Goal: Task Accomplishment & Management: Complete application form

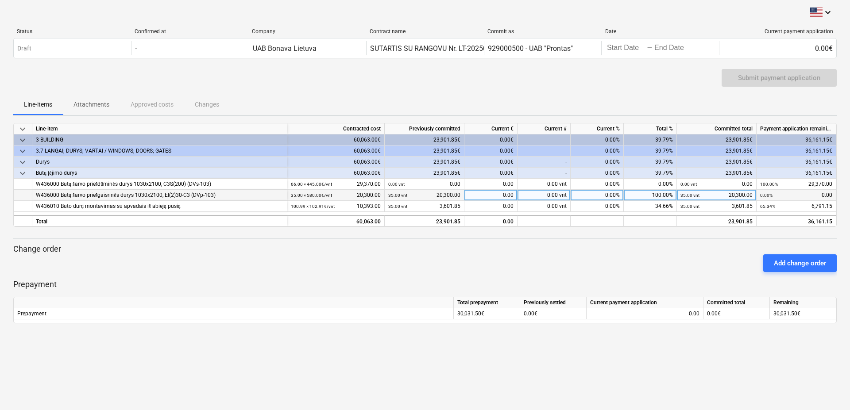
click at [551, 194] on div "0.00 vnt" at bounding box center [543, 195] width 53 height 11
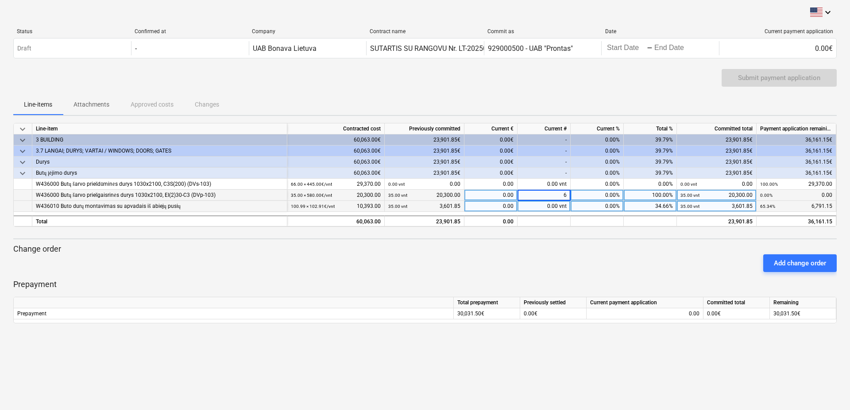
type input "60"
click at [560, 208] on div "0.00 vnt" at bounding box center [543, 206] width 53 height 11
click at [496, 197] on div "0.00" at bounding box center [490, 195] width 53 height 11
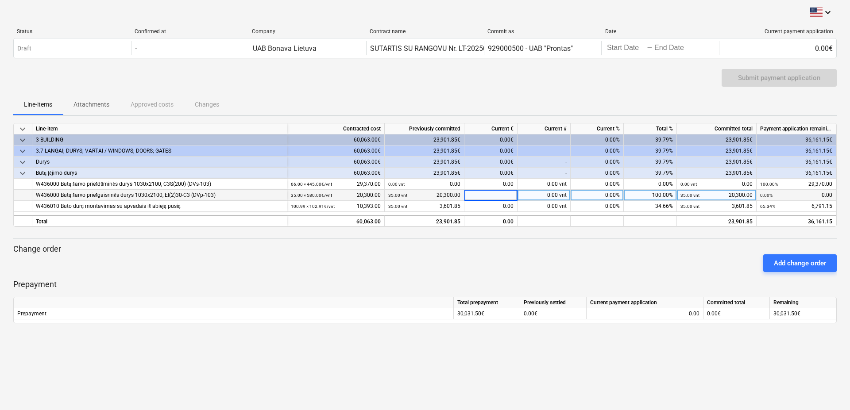
click at [538, 190] on div "0.00 vnt" at bounding box center [543, 195] width 53 height 11
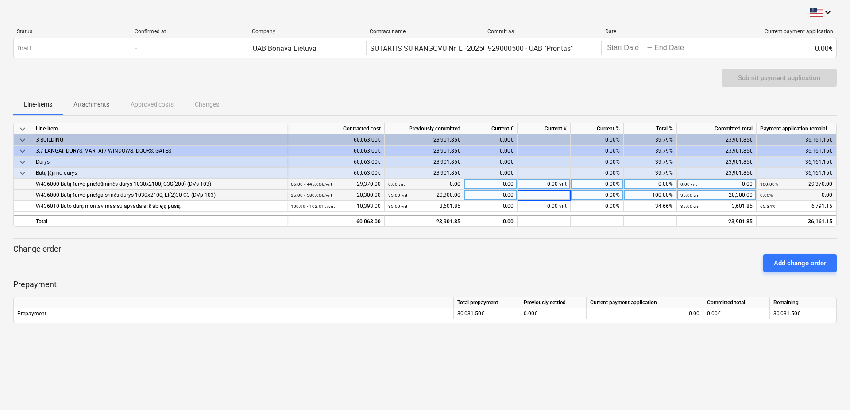
click at [546, 186] on div "0.00 vnt" at bounding box center [543, 184] width 53 height 11
type input "60"
click at [595, 194] on div "0.00%" at bounding box center [596, 195] width 53 height 11
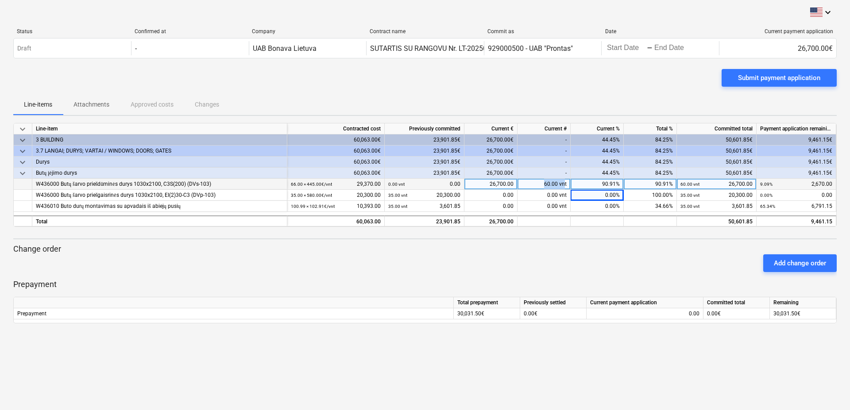
drag, startPoint x: 543, startPoint y: 181, endPoint x: 565, endPoint y: 185, distance: 22.0
click at [565, 185] on div "60.00 vnt" at bounding box center [543, 184] width 53 height 11
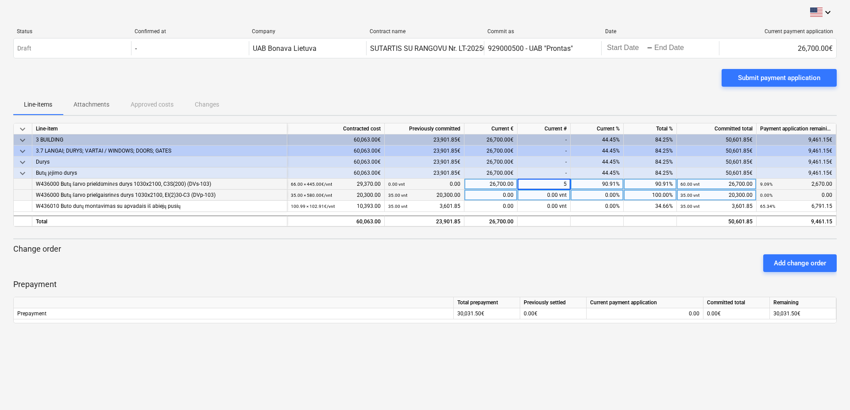
type input "59"
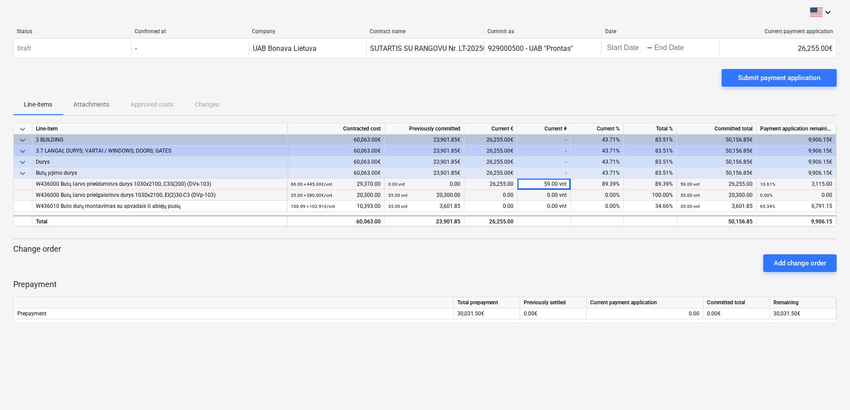
click at [598, 190] on div "0.00%" at bounding box center [596, 195] width 53 height 11
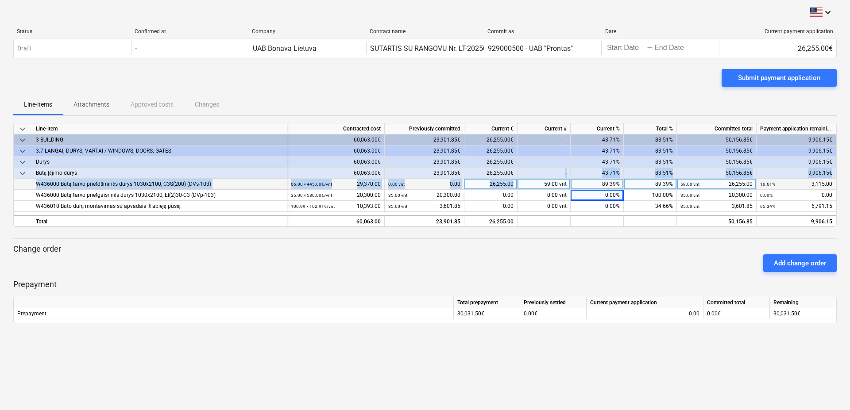
drag, startPoint x: 539, startPoint y: 181, endPoint x: 559, endPoint y: 179, distance: 19.6
click at [561, 177] on div "keyboard_arrow_down Line-item Contracted cost Previously committed Current € Cu…" at bounding box center [424, 175] width 823 height 104
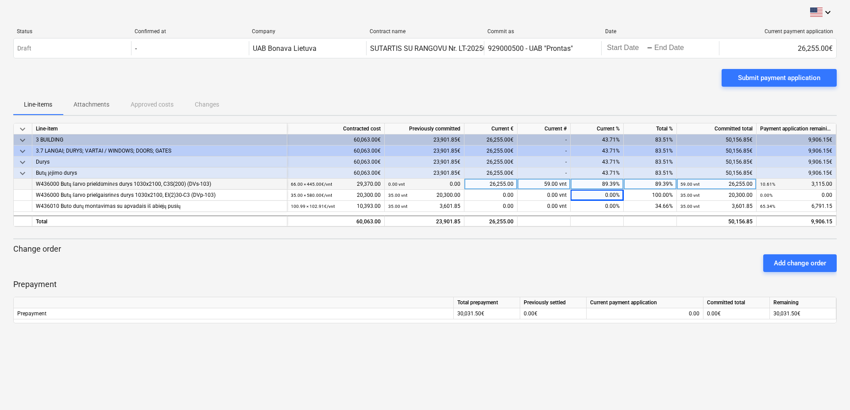
click at [550, 185] on div "59.00 vnt" at bounding box center [543, 184] width 53 height 11
type input "58"
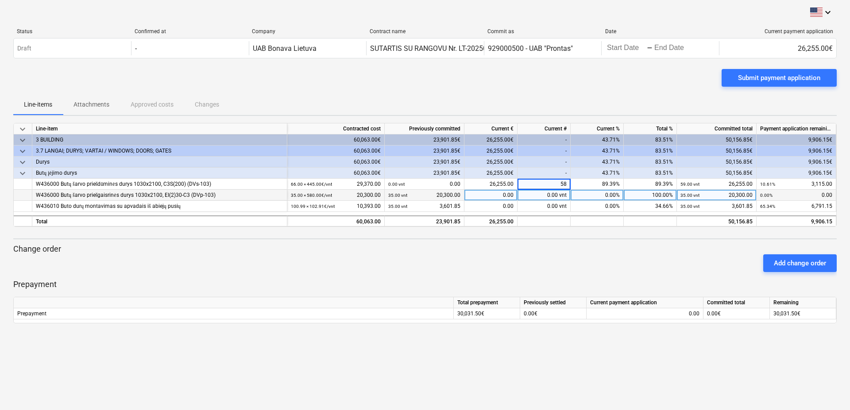
click at [531, 196] on div "0.00 vnt" at bounding box center [543, 195] width 53 height 11
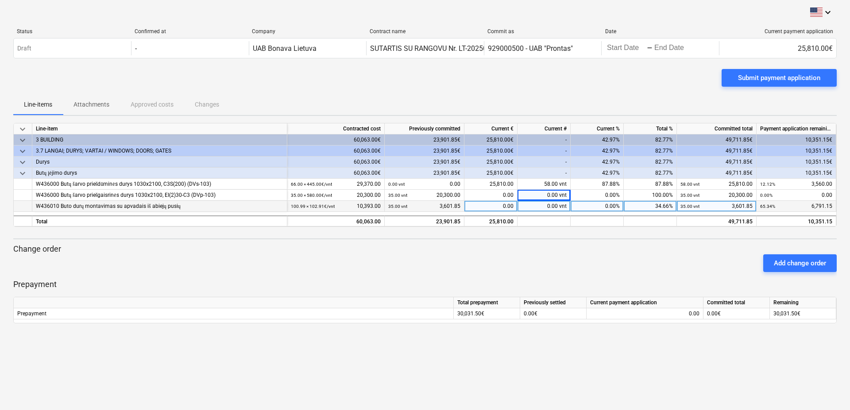
click at [549, 208] on div "0.00 vnt" at bounding box center [543, 206] width 53 height 11
type input "10"
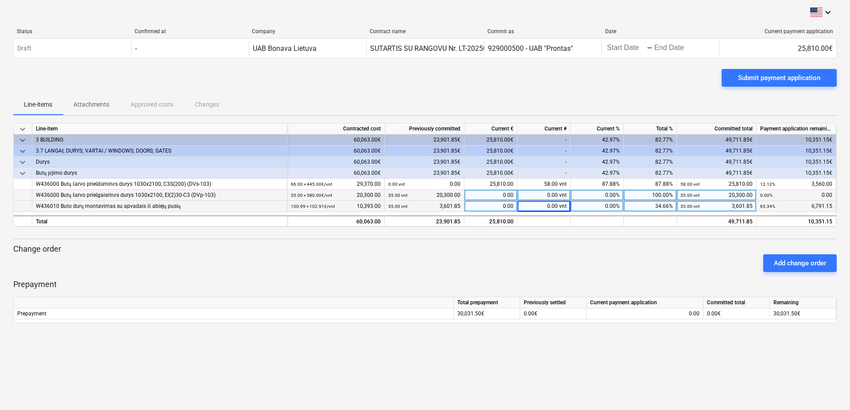
click at [555, 195] on div "0.00 vnt" at bounding box center [543, 195] width 53 height 11
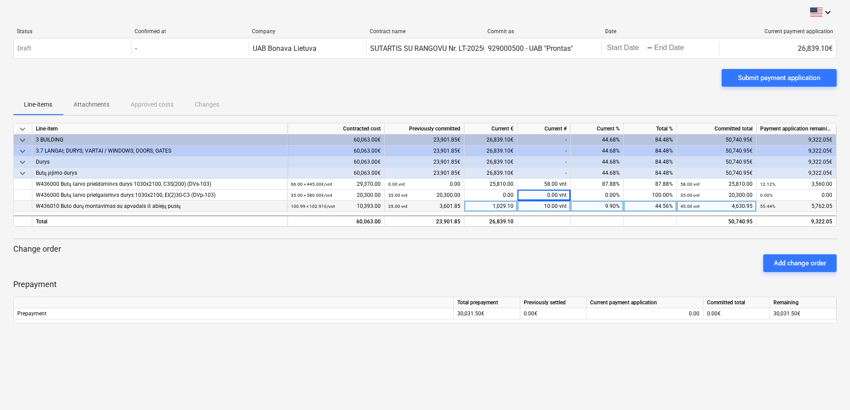
click at [545, 249] on p "Change order" at bounding box center [424, 249] width 823 height 11
click at [530, 257] on div "Add change order" at bounding box center [425, 263] width 830 height 25
click at [547, 205] on div "10.00 vnt" at bounding box center [543, 206] width 53 height 11
type input "11"
click at [558, 197] on span at bounding box center [558, 195] width 1 height 6
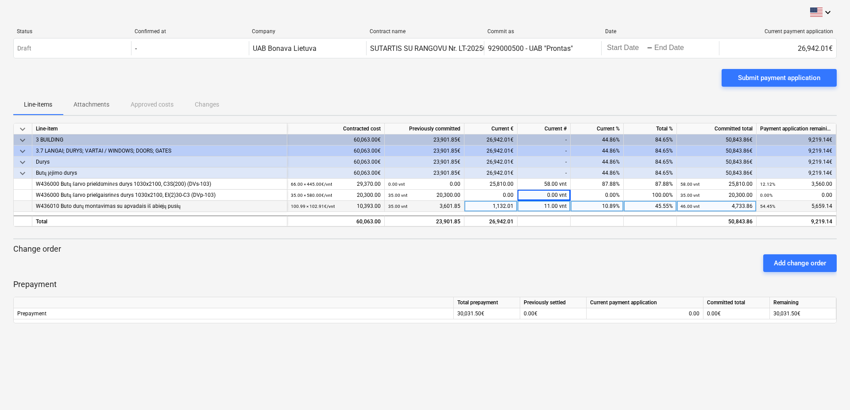
click at [545, 208] on div "11.00 vnt" at bounding box center [543, 206] width 53 height 11
type input "10"
click at [543, 196] on div "0.00 vnt" at bounding box center [543, 195] width 53 height 11
click at [826, 9] on icon "keyboard_arrow_down" at bounding box center [827, 12] width 11 height 11
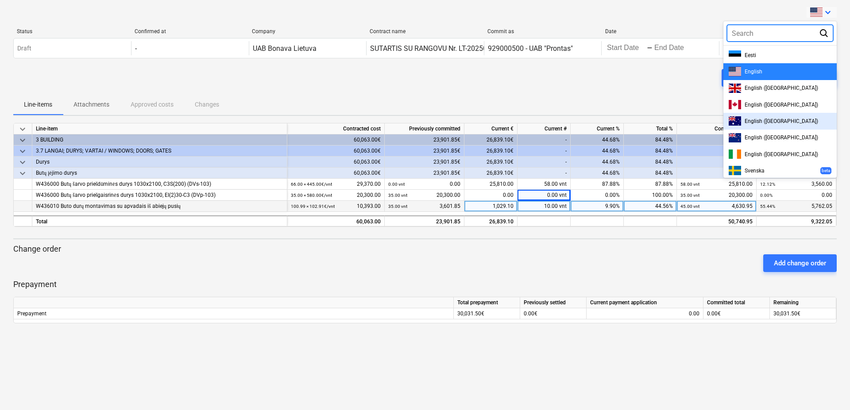
click at [249, 266] on div at bounding box center [425, 205] width 850 height 410
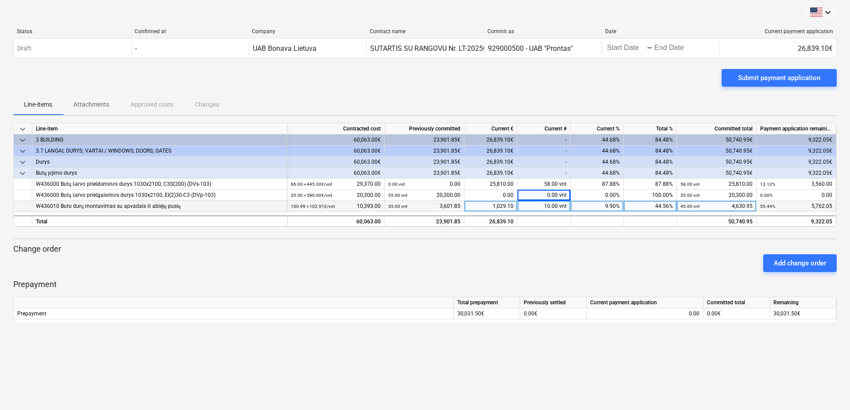
click at [481, 360] on div "keyboard_arrow_down Status Confirmed at Company Contract name Commit as Date Cu…" at bounding box center [425, 205] width 850 height 410
click at [427, 361] on div "keyboard_arrow_down Status Confirmed at Company Contract name Commit as Date Cu…" at bounding box center [425, 205] width 850 height 410
click at [550, 210] on div "10.00 vnt" at bounding box center [543, 206] width 53 height 11
click at [521, 313] on div "0.00€" at bounding box center [553, 313] width 66 height 11
click at [513, 361] on div "keyboard_arrow_down Status Confirmed at Company Contract name Commit as Date Cu…" at bounding box center [425, 205] width 850 height 410
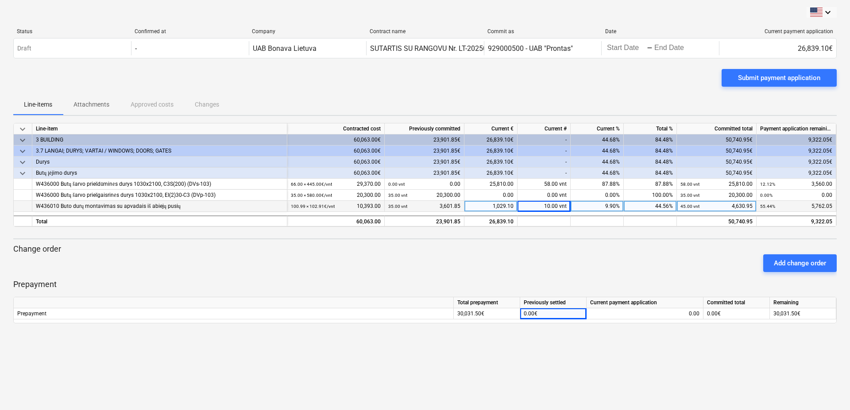
click at [281, 259] on div "Add change order" at bounding box center [425, 263] width 830 height 25
click at [468, 273] on div at bounding box center [424, 275] width 823 height 7
click at [781, 78] on div "Submit payment application" at bounding box center [779, 78] width 82 height 12
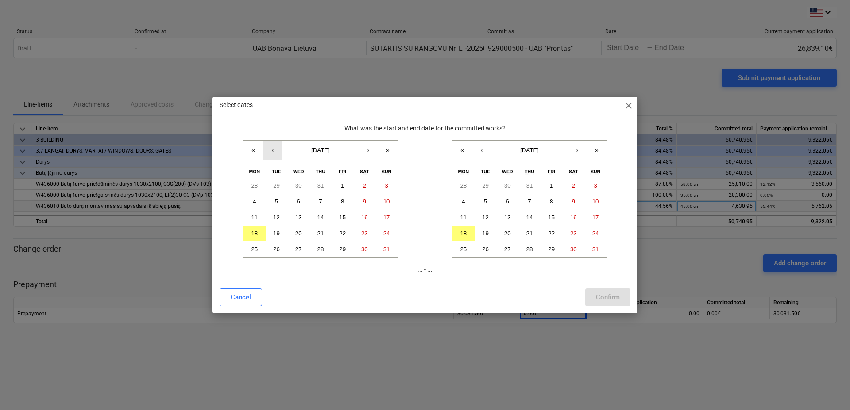
click at [273, 152] on button "‹" at bounding box center [272, 150] width 19 height 19
click at [255, 236] on abbr "21" at bounding box center [254, 233] width 7 height 7
click at [468, 232] on button "18" at bounding box center [463, 234] width 22 height 16
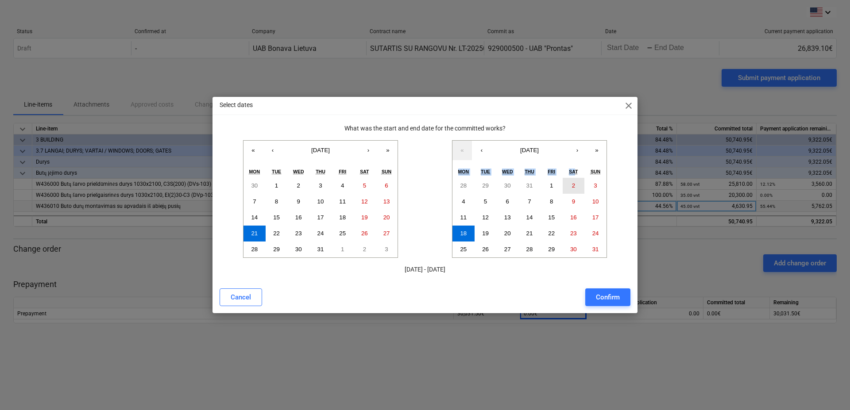
drag, startPoint x: 556, startPoint y: 107, endPoint x: 574, endPoint y: 181, distance: 76.0
click at [574, 181] on div "Select dates close What was the start and end date for the committed works? « ‹…" at bounding box center [424, 205] width 425 height 216
click at [330, 293] on div "Cancel Confirm" at bounding box center [424, 297] width 411 height 18
click at [622, 297] on button "Confirm" at bounding box center [607, 297] width 45 height 18
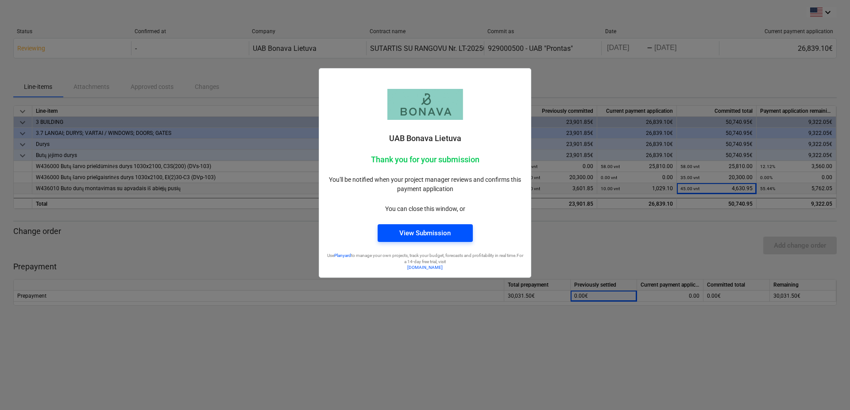
click at [428, 236] on div "View Submission" at bounding box center [424, 233] width 51 height 12
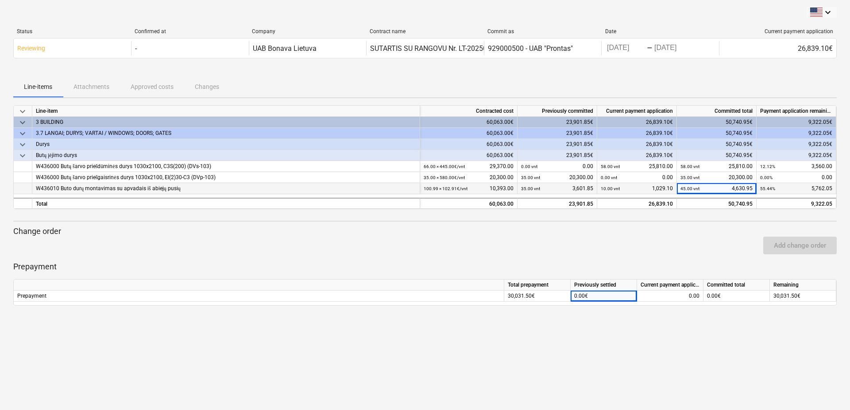
click at [399, 334] on div "keyboard_arrow_down Status Confirmed at Company Contract name Commit as Date Cu…" at bounding box center [425, 205] width 850 height 410
